Goal: Transaction & Acquisition: Purchase product/service

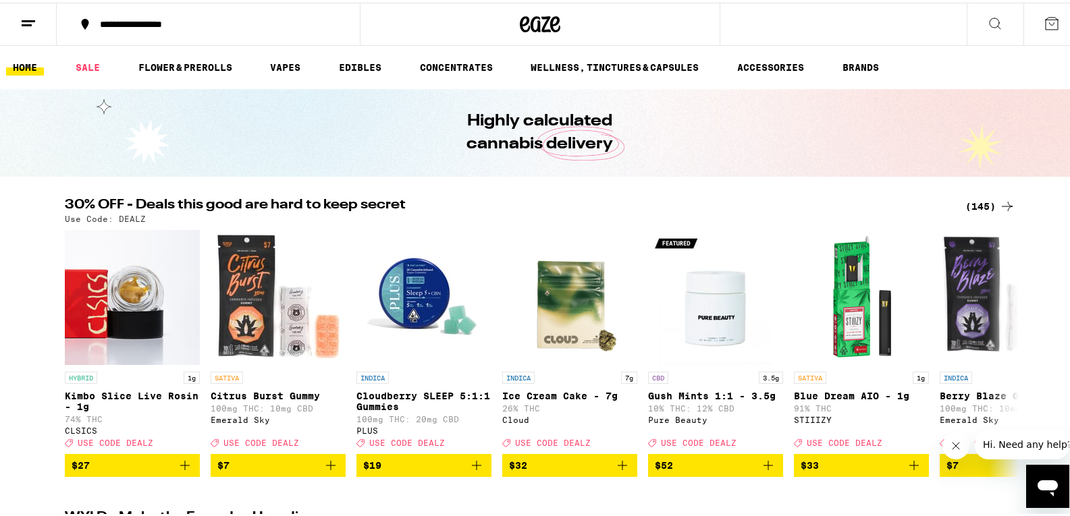
click at [969, 199] on div "(145)" at bounding box center [990, 204] width 50 height 16
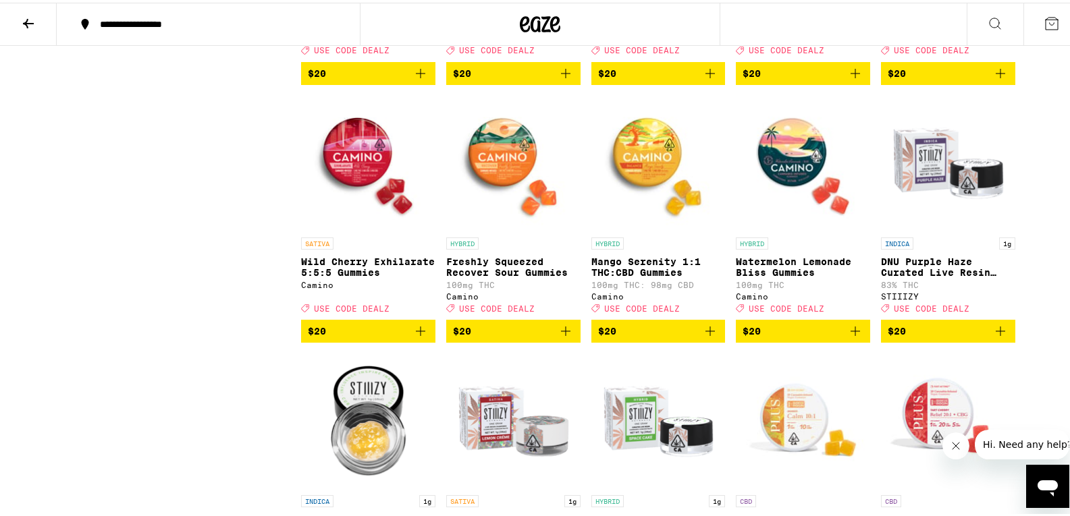
scroll to position [2670, 0]
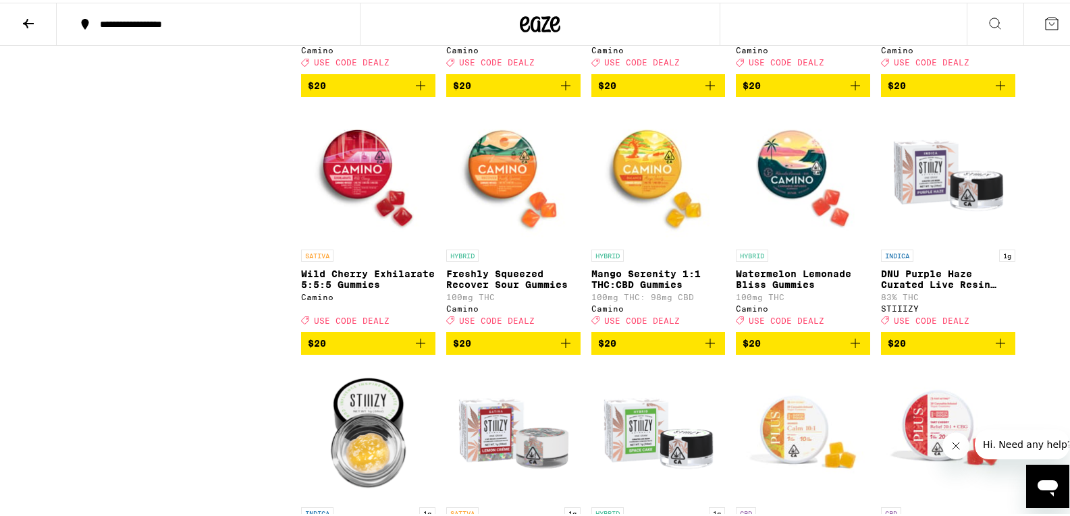
click at [28, 22] on icon at bounding box center [28, 21] width 16 height 16
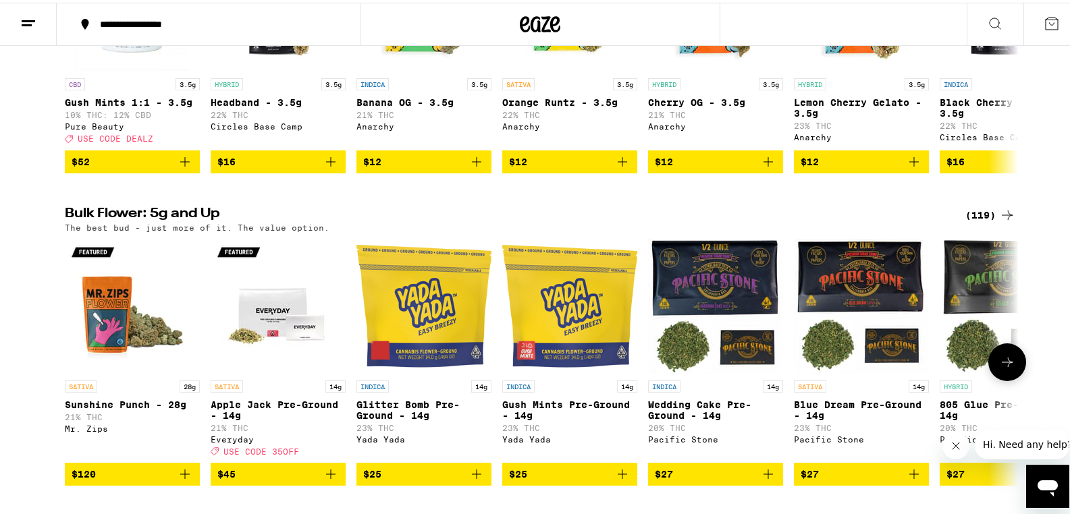
scroll to position [1552, 0]
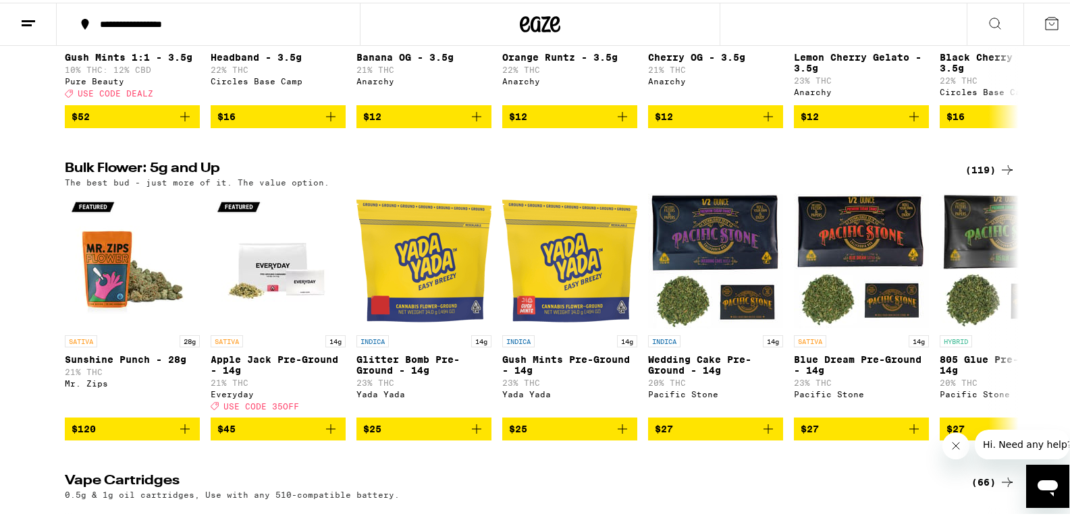
click at [975, 175] on div "(119)" at bounding box center [990, 167] width 50 height 16
